Goal: Information Seeking & Learning: Learn about a topic

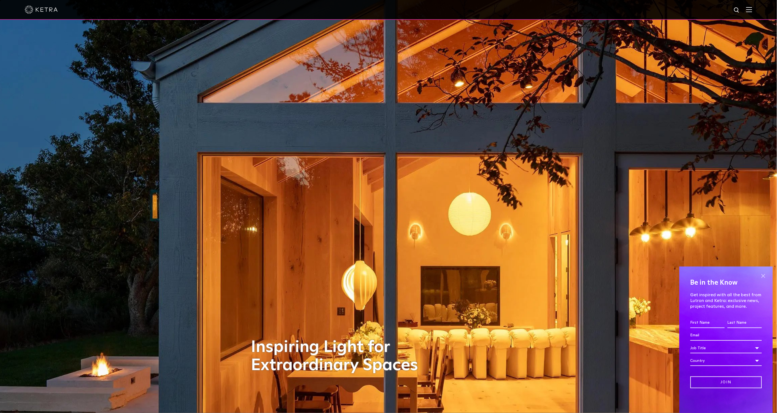
click at [763, 277] on span at bounding box center [764, 276] width 8 height 8
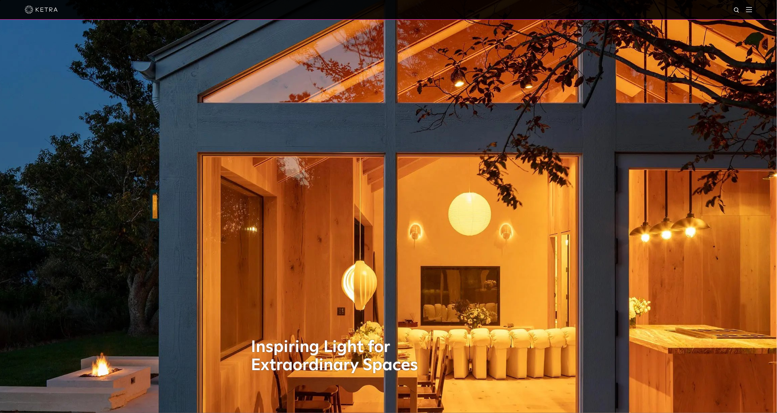
click at [753, 9] on img at bounding box center [750, 9] width 6 height 5
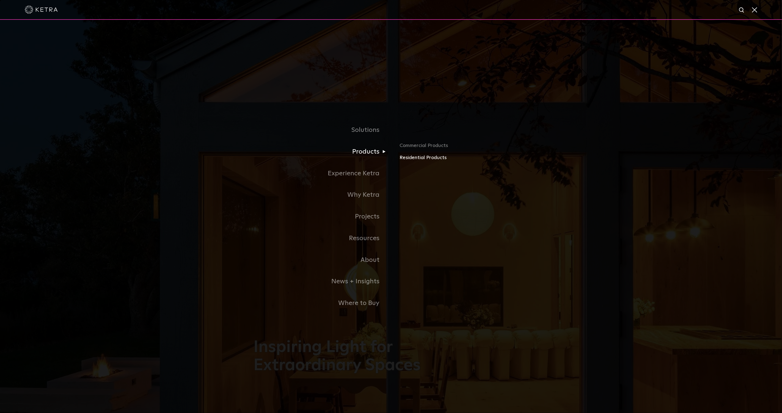
click at [410, 160] on link "Residential Products" at bounding box center [464, 158] width 129 height 8
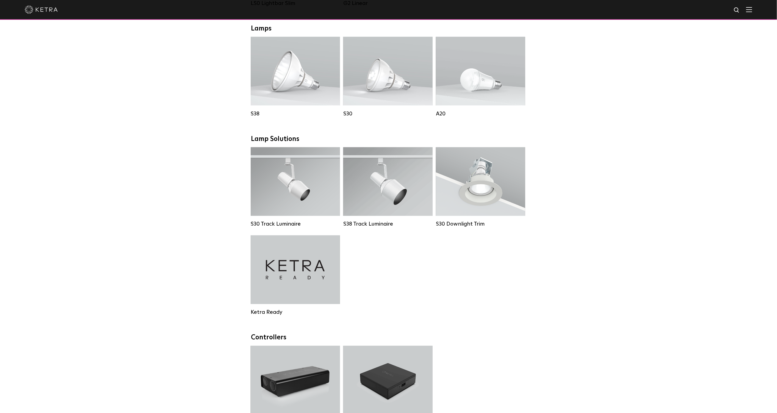
scroll to position [153, 0]
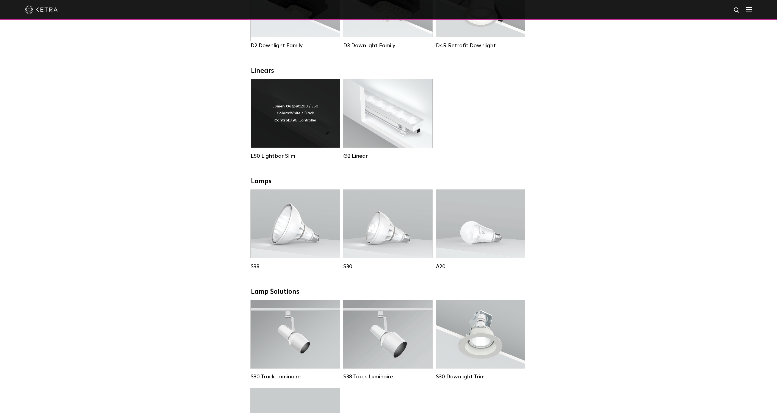
click at [313, 141] on div "Lumen Output: 200 / 350 Colors: White / Black Control: X96 Controller" at bounding box center [295, 113] width 89 height 69
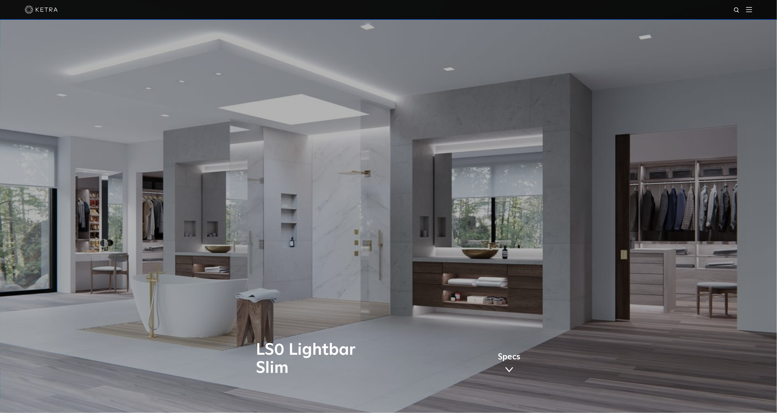
click at [26, 7] on img at bounding box center [41, 9] width 33 height 8
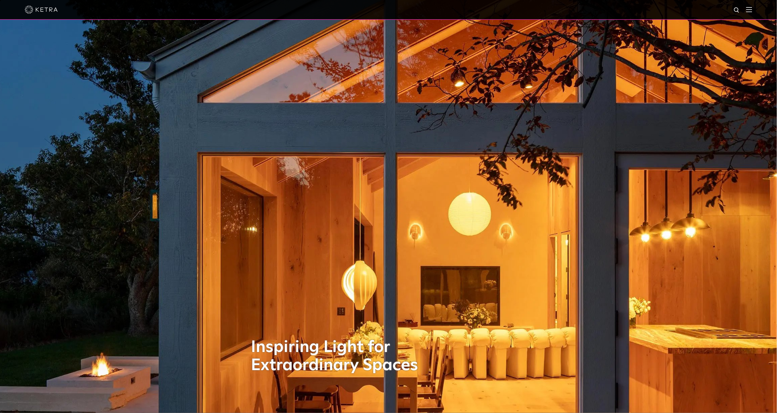
click at [753, 10] on img at bounding box center [750, 9] width 6 height 5
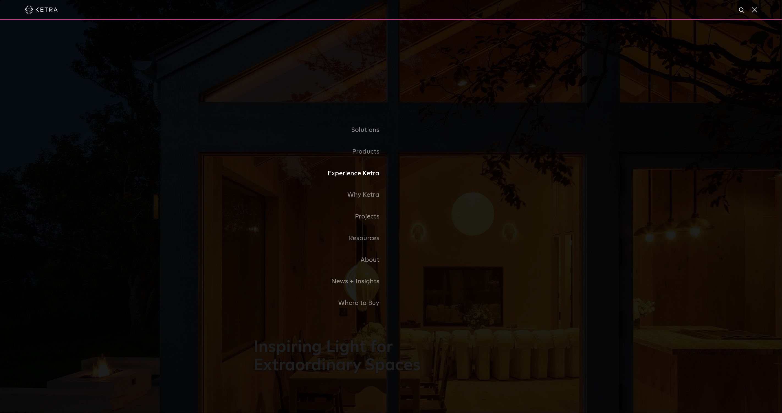
click at [365, 177] on link "Experience Ketra" at bounding box center [322, 174] width 137 height 22
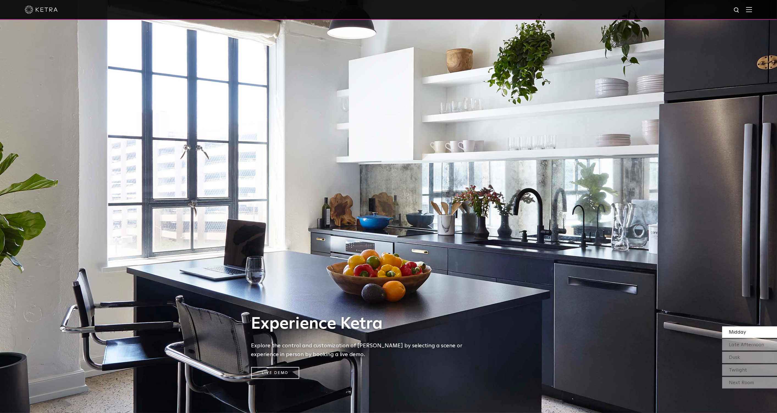
click at [753, 10] on img at bounding box center [750, 9] width 6 height 5
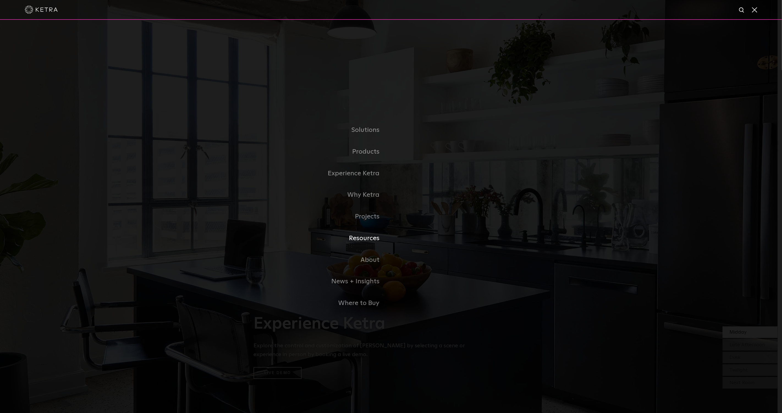
click at [375, 237] on link "Resources" at bounding box center [322, 239] width 137 height 22
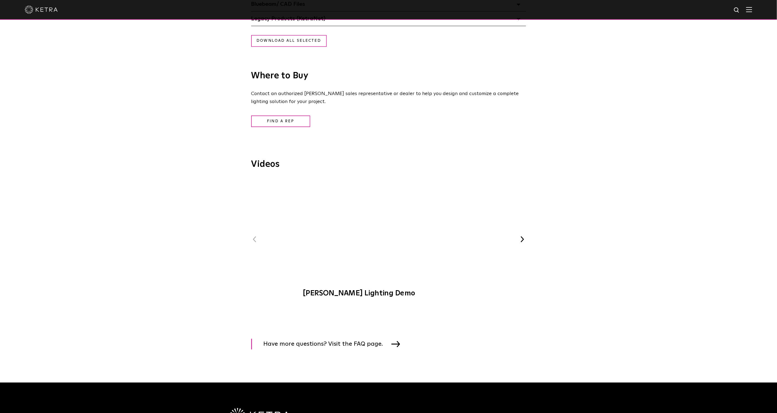
scroll to position [367, 0]
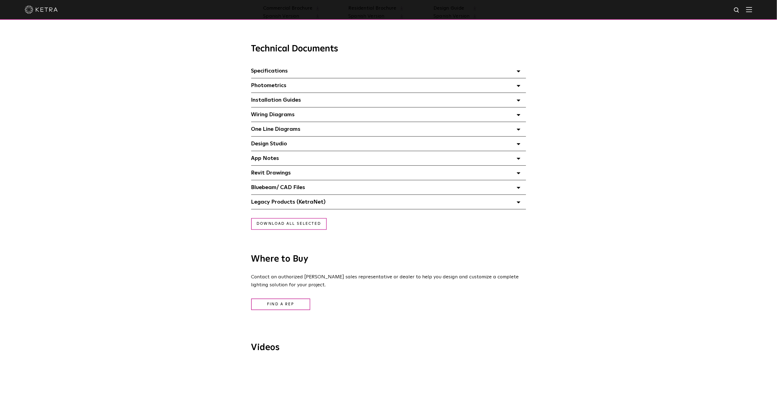
click at [318, 87] on div "Photometrics Select checkboxes to use the bulk download option below" at bounding box center [388, 85] width 275 height 14
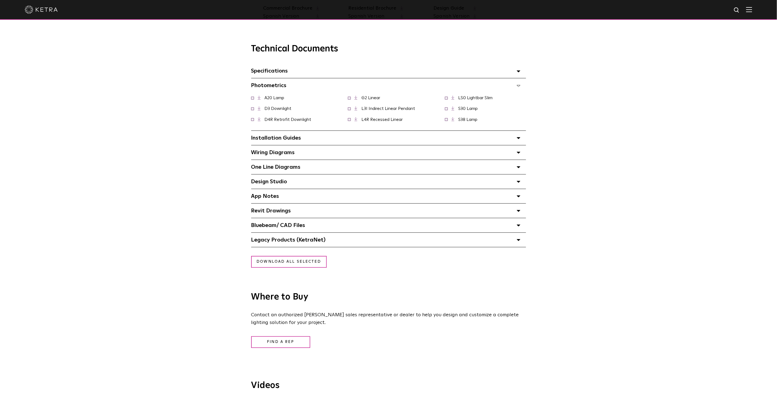
click at [318, 87] on div "Photometrics Select checkboxes to use the bulk download option below" at bounding box center [388, 85] width 275 height 14
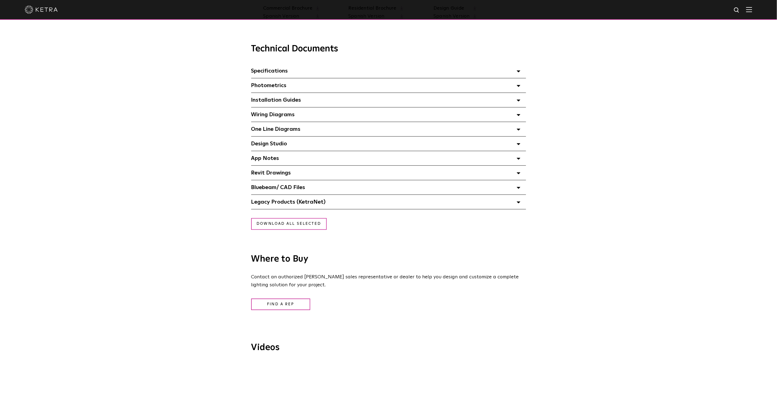
click at [323, 73] on div "Specifications Select checkboxes to use the bulk download option below" at bounding box center [388, 71] width 275 height 14
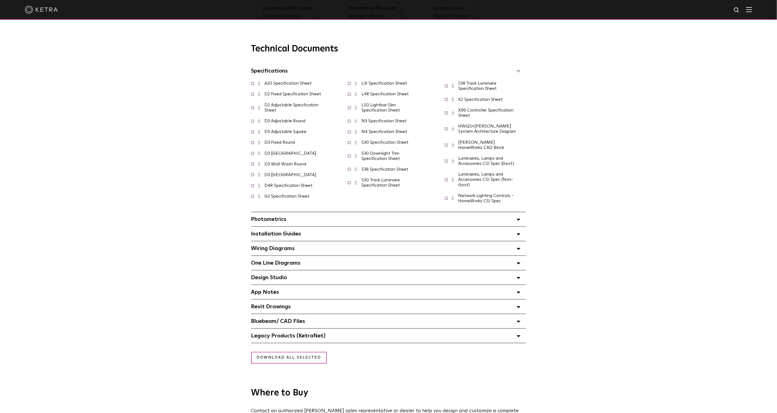
click at [323, 73] on div "Specifications Select checkboxes to use the bulk download option below" at bounding box center [388, 71] width 275 height 14
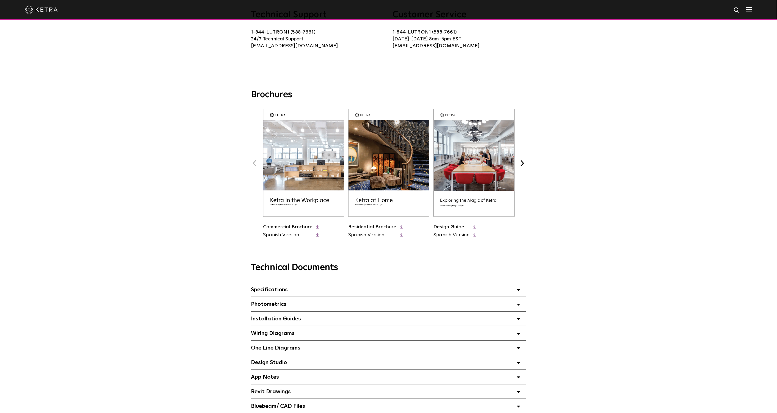
scroll to position [0, 0]
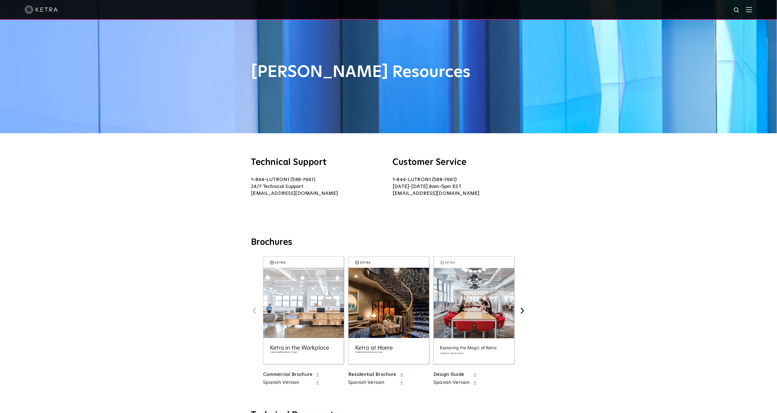
drag, startPoint x: 39, startPoint y: 9, endPoint x: 89, endPoint y: 16, distance: 50.2
click at [39, 9] on img at bounding box center [41, 9] width 33 height 8
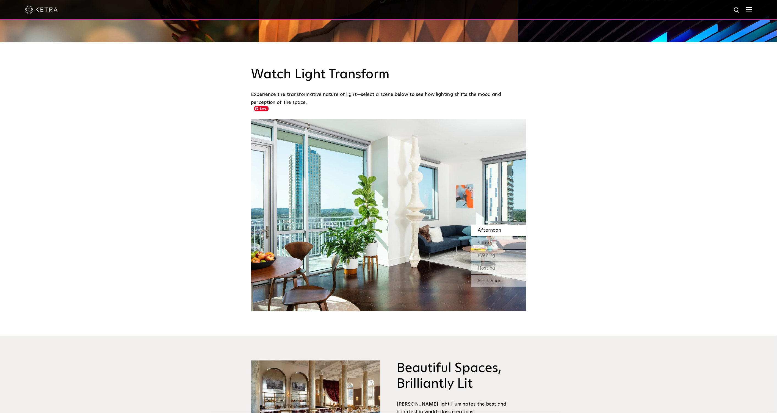
scroll to position [581, 0]
click at [492, 241] on span "Sunset" at bounding box center [485, 243] width 15 height 5
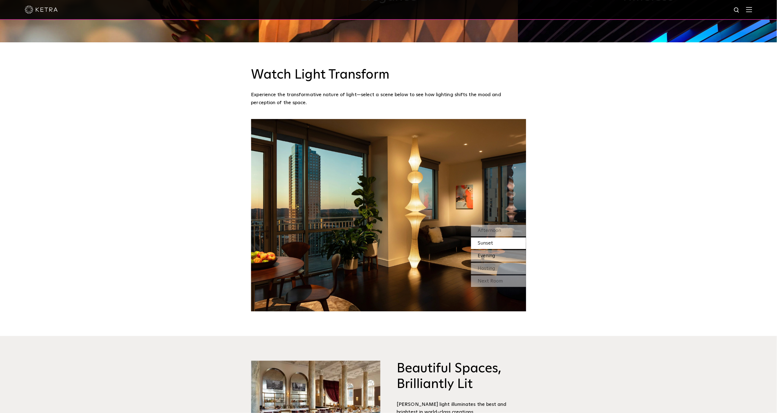
click at [491, 254] on span "Evening" at bounding box center [487, 256] width 18 height 5
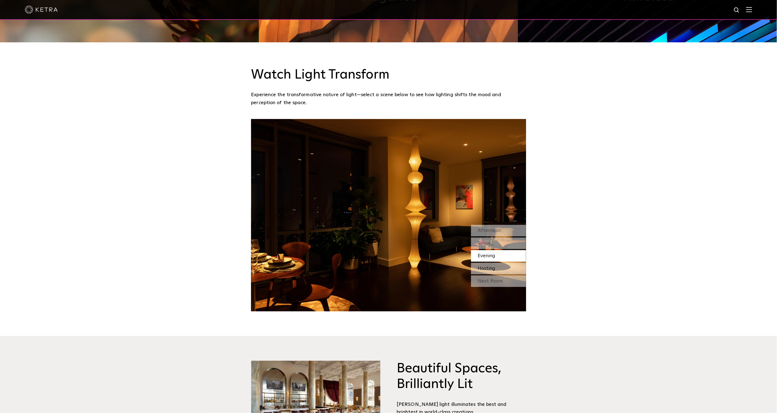
click at [490, 266] on span "Hosting" at bounding box center [487, 268] width 18 height 5
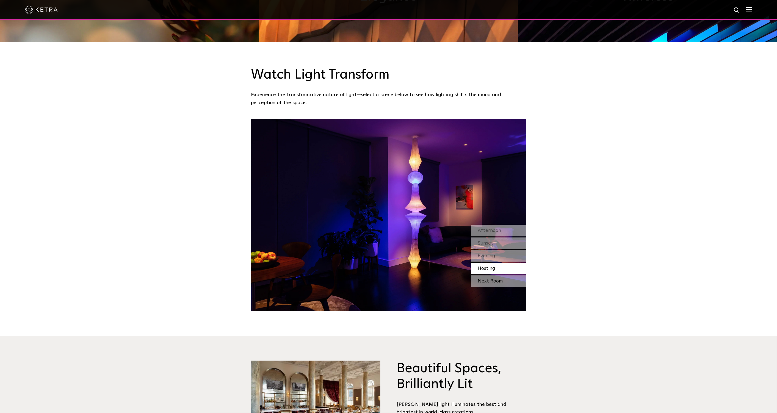
click at [499, 276] on div "Next Room" at bounding box center [498, 282] width 55 height 12
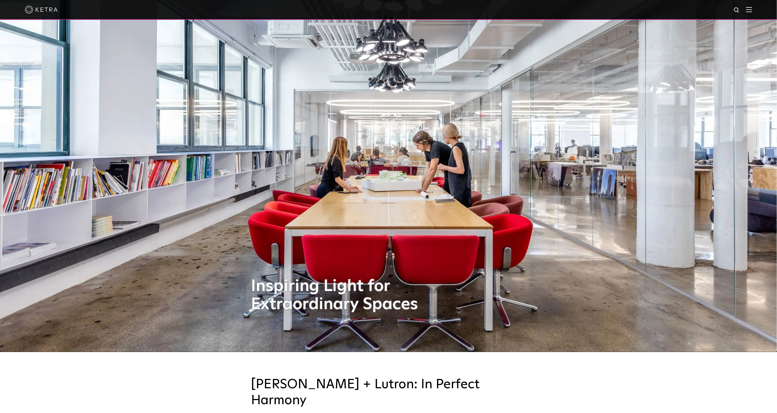
scroll to position [0, 0]
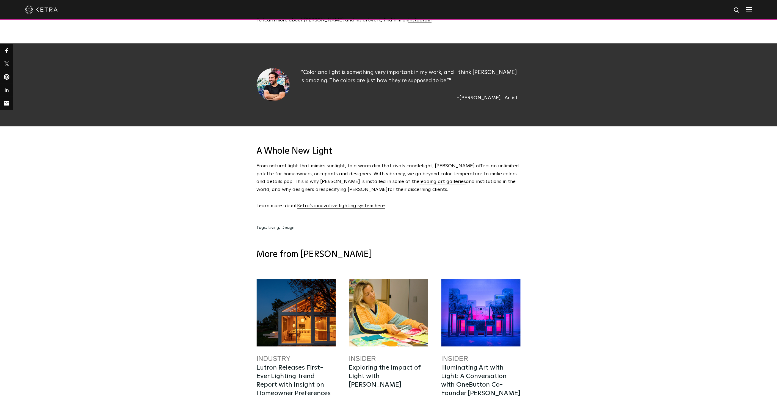
scroll to position [1039, 0]
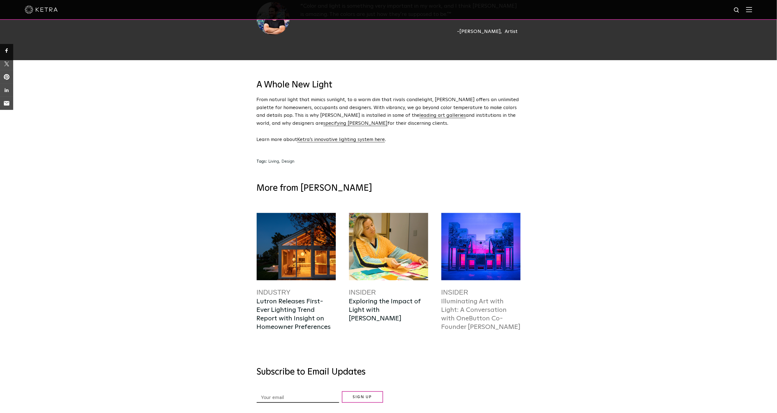
click at [496, 309] on link "Illuminating Art with Light: A Conversation with OneButton Co-Founder [PERSON_N…" at bounding box center [481, 314] width 79 height 32
